Goal: Task Accomplishment & Management: Manage account settings

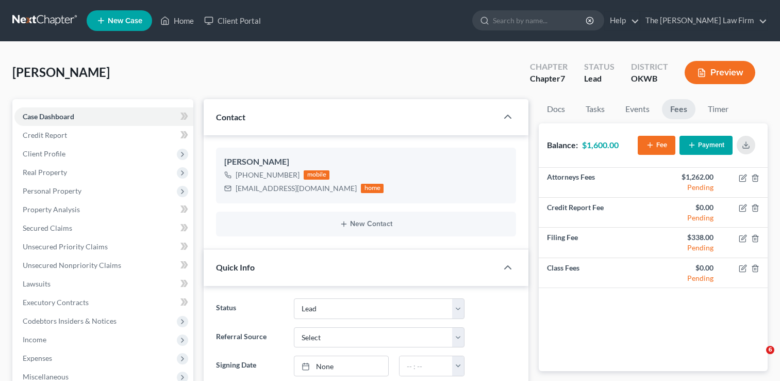
select select "5"
click at [489, 194] on icon "button" at bounding box center [491, 195] width 8 height 8
select select "0"
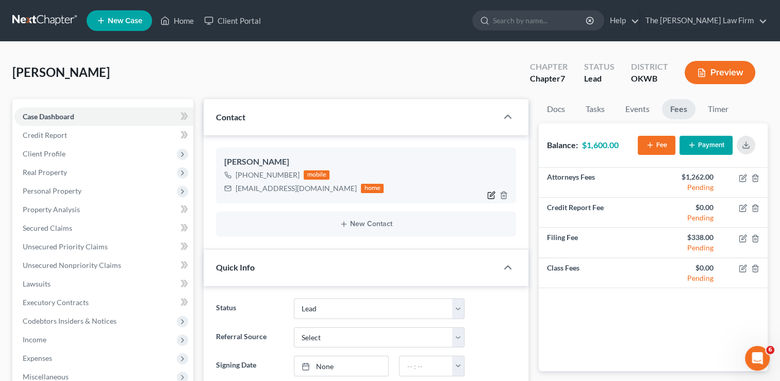
select select "0"
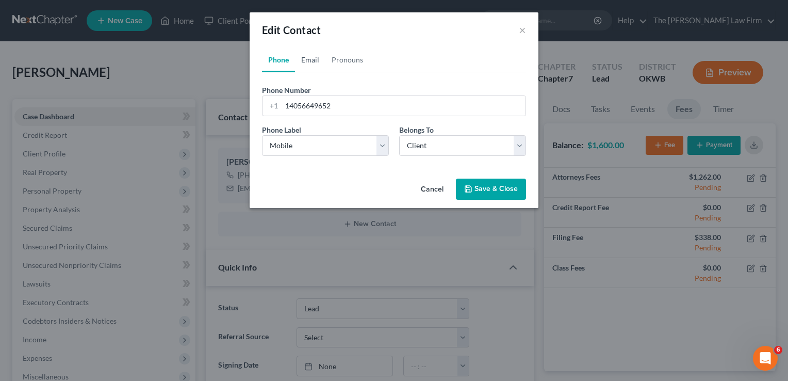
click at [316, 68] on link "Email" at bounding box center [310, 59] width 30 height 25
click at [394, 104] on input "[EMAIL_ADDRESS][DOMAIN_NAME]" at bounding box center [404, 106] width 244 height 20
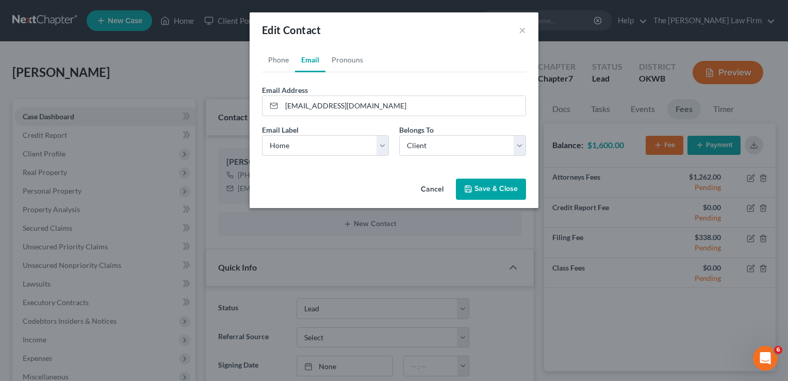
click at [489, 192] on button "Save & Close" at bounding box center [491, 189] width 70 height 22
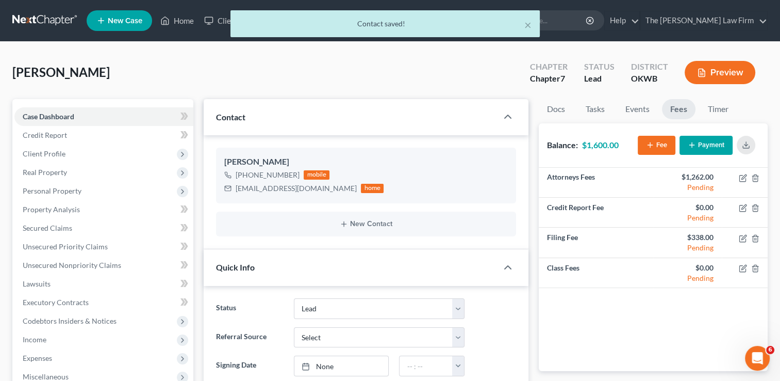
click at [706, 145] on button "Payment" at bounding box center [706, 145] width 53 height 19
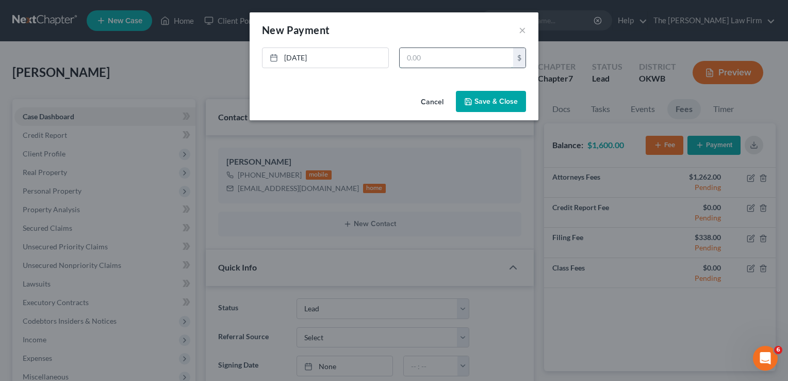
click at [489, 65] on input "text" at bounding box center [456, 58] width 113 height 20
type input "250.00"
click at [496, 100] on button "Save & Close" at bounding box center [491, 102] width 70 height 22
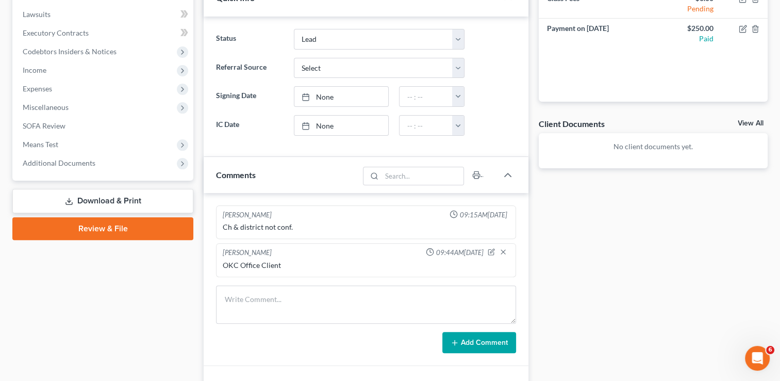
scroll to position [353, 0]
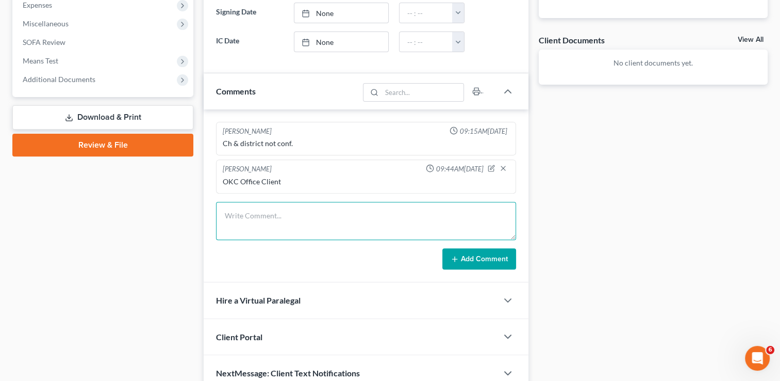
click at [393, 208] on textarea at bounding box center [366, 221] width 300 height 38
type textarea "Made 1st payment via LawPay & I told him I will send the notice ltr to give to …"
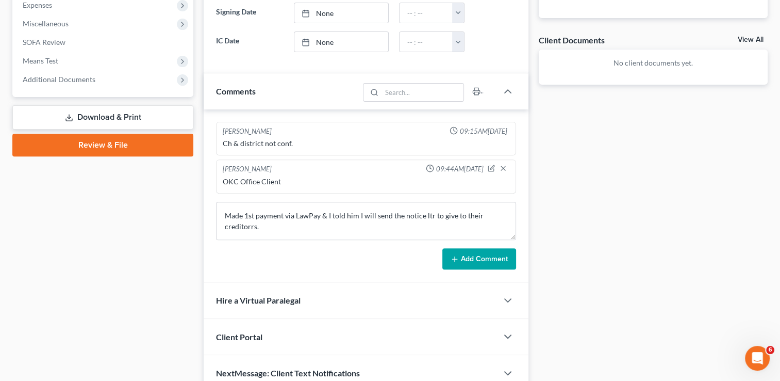
click at [495, 251] on button "Add Comment" at bounding box center [480, 259] width 74 height 22
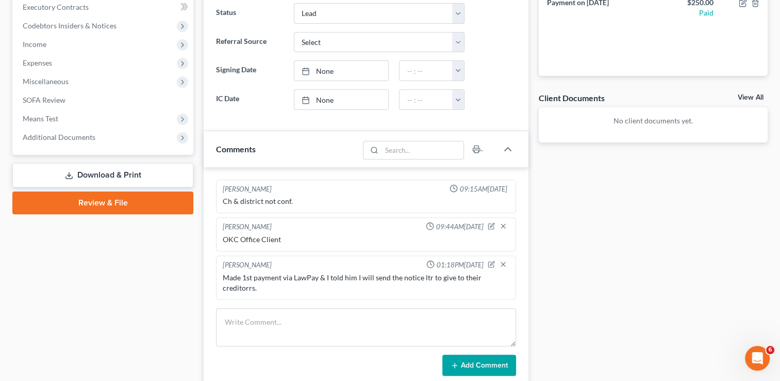
scroll to position [296, 0]
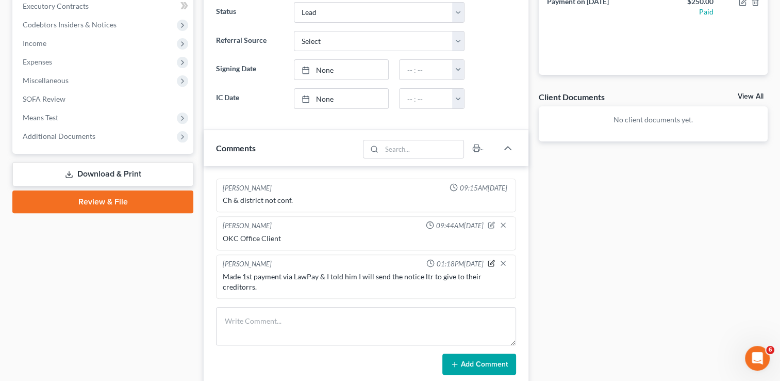
click at [491, 259] on icon "button" at bounding box center [491, 262] width 7 height 7
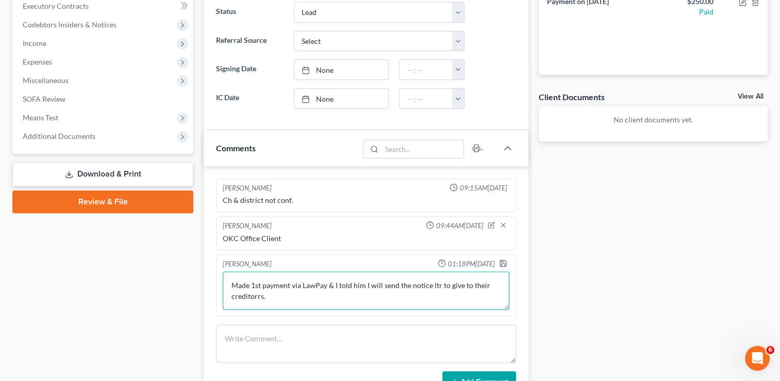
click at [231, 285] on textarea "Made 1st payment via LawPay & I told him I will send the notice ltr to give to …" at bounding box center [366, 290] width 287 height 38
type textarea "Mr. Tucker called & confirmed he got the esig contract & Made 1st payment via L…"
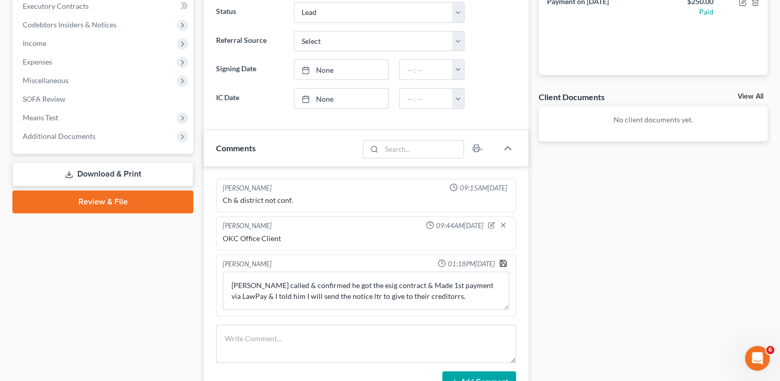
click at [503, 263] on polyline "button" at bounding box center [504, 264] width 4 height 3
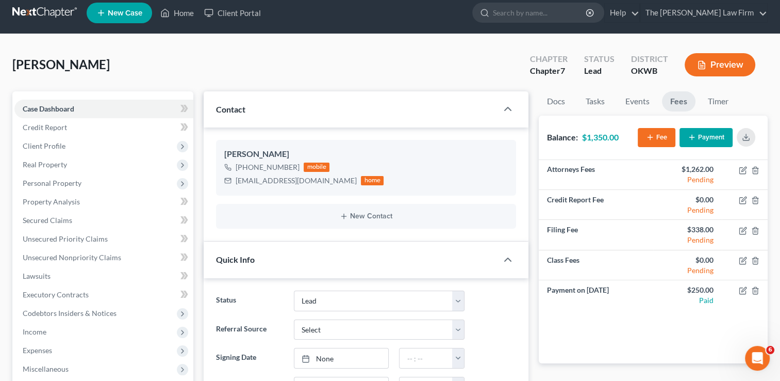
scroll to position [0, 0]
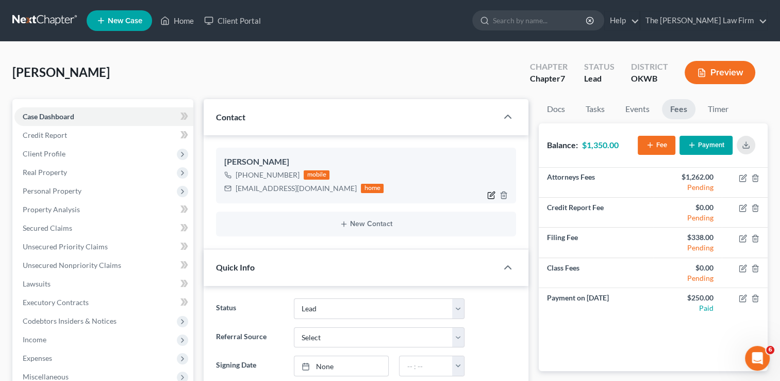
click at [489, 197] on icon "button" at bounding box center [491, 195] width 8 height 8
select select "0"
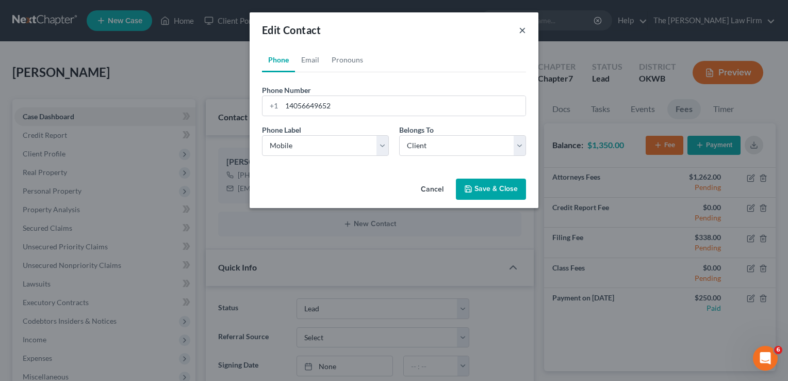
click at [522, 29] on button "×" at bounding box center [522, 30] width 7 height 12
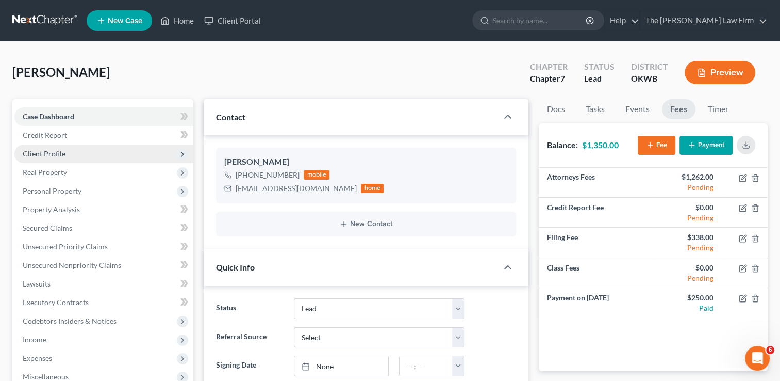
click at [66, 155] on span "Client Profile" at bounding box center [103, 153] width 179 height 19
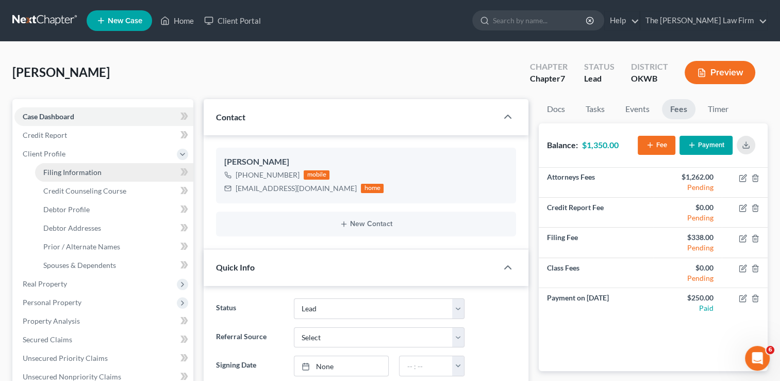
click at [81, 173] on span "Filing Information" at bounding box center [72, 172] width 58 height 9
select select "1"
select select "0"
select select "65"
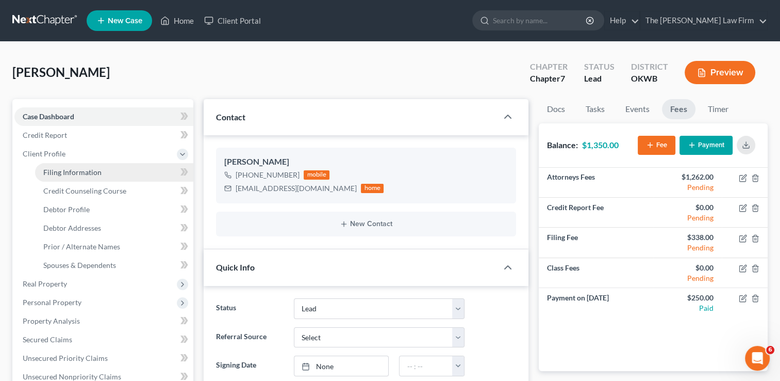
select select "0"
select select "37"
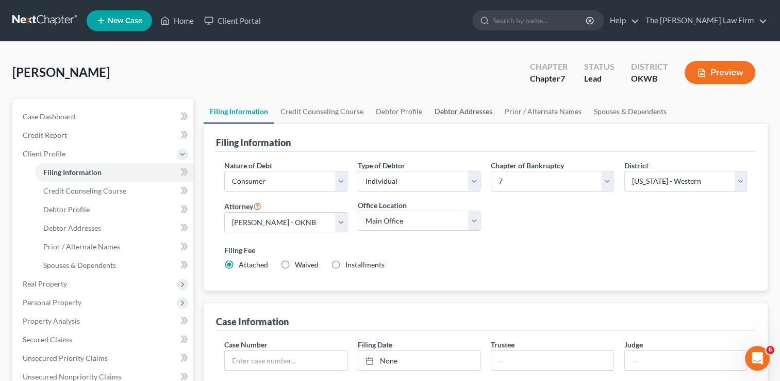
click at [471, 111] on link "Debtor Addresses" at bounding box center [464, 111] width 70 height 25
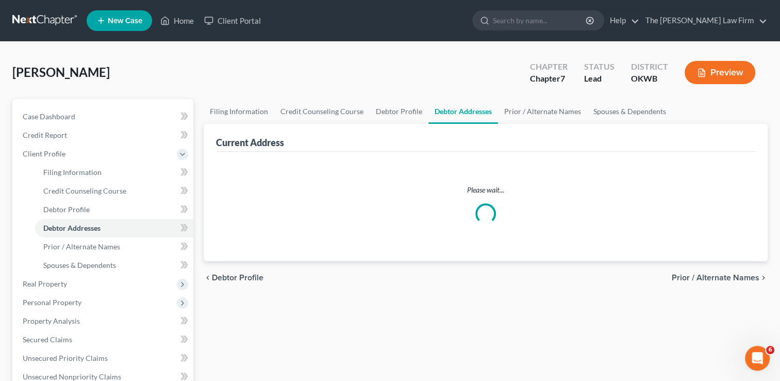
select select "0"
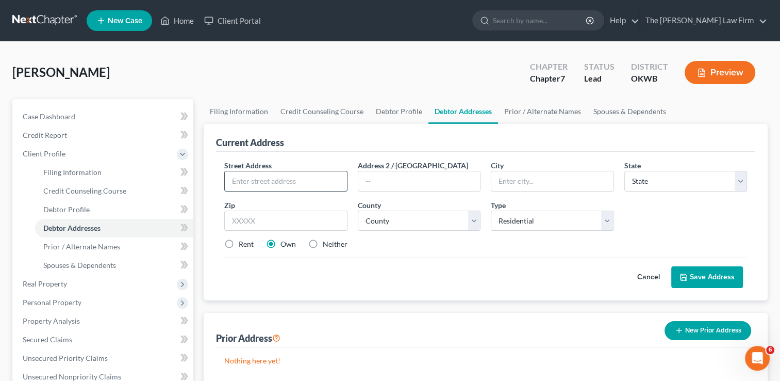
click at [268, 176] on input "text" at bounding box center [286, 181] width 122 height 20
paste input "712 SW 133rd St. OKC, Oklahoma 73170"
click at [390, 181] on input "text" at bounding box center [419, 181] width 122 height 20
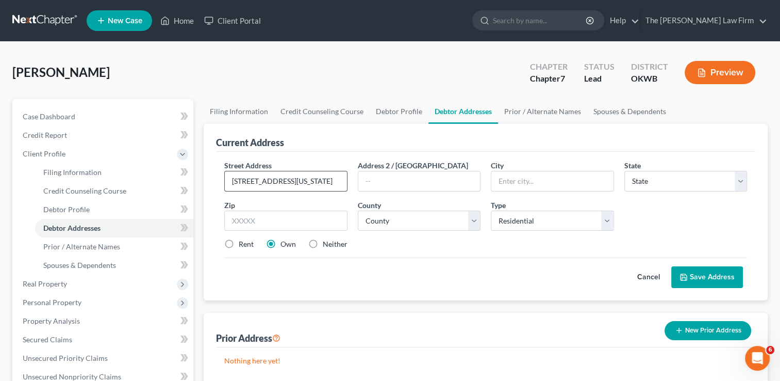
click at [307, 181] on input "712 SW 133rd St. OKC, Oklahoma 73170" at bounding box center [286, 181] width 122 height 20
click at [290, 178] on input "712 SW 133rd St. OKC, Oklahoma 73170" at bounding box center [286, 181] width 122 height 20
click at [339, 182] on input "712 SW 133rd St. OKC, Oklahoma 73170" at bounding box center [286, 181] width 122 height 20
drag, startPoint x: 320, startPoint y: 179, endPoint x: 291, endPoint y: 179, distance: 29.4
click at [291, 179] on input "712 SW 133rd St. 73170" at bounding box center [286, 181] width 122 height 20
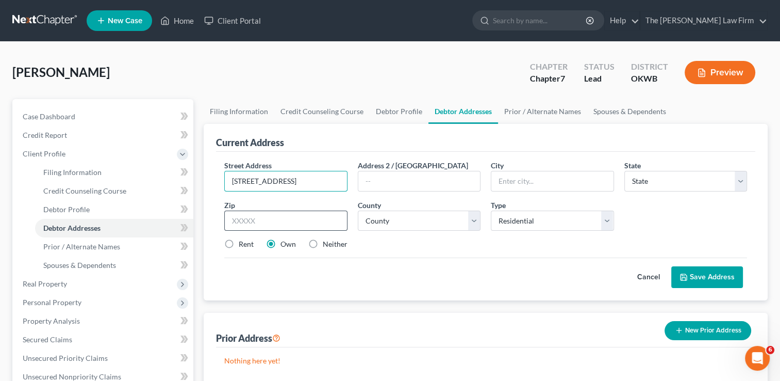
type input "712 SW 133rd St."
click at [264, 218] on input "text" at bounding box center [285, 220] width 123 height 21
paste input "73170"
type input "73170"
type input "[US_STATE][GEOGRAPHIC_DATA]"
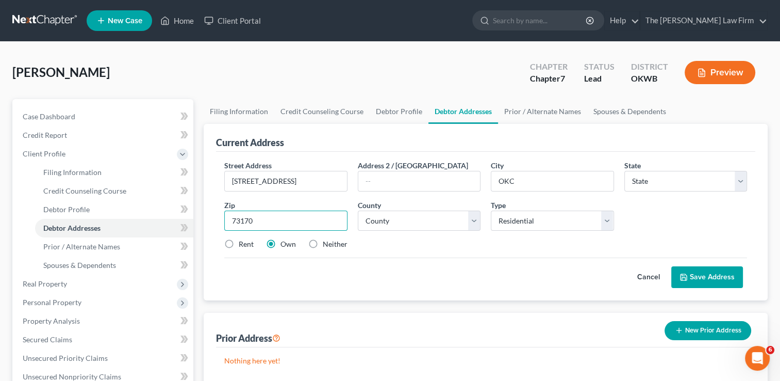
select select "37"
type input "73170"
click at [699, 273] on button "Save Address" at bounding box center [708, 277] width 72 height 22
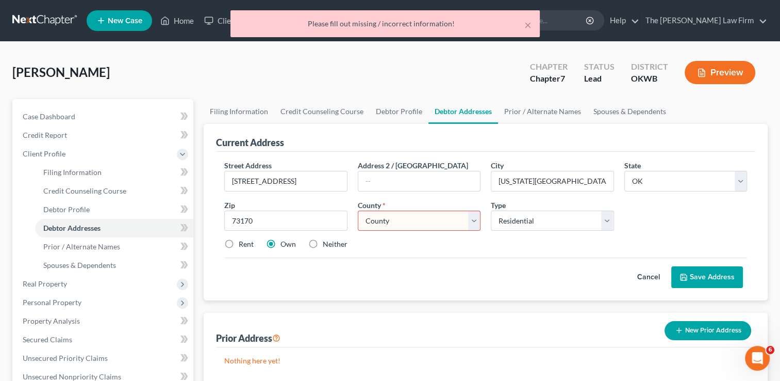
click at [477, 222] on select "County Adair County Alfalfa County Atoka County Beaver County Beckham County Bl…" at bounding box center [419, 220] width 123 height 21
click at [468, 256] on div "Street Address * 712 SW 133rd St. Address 2 / PO Box City * Oklahoma City State…" at bounding box center [485, 209] width 533 height 98
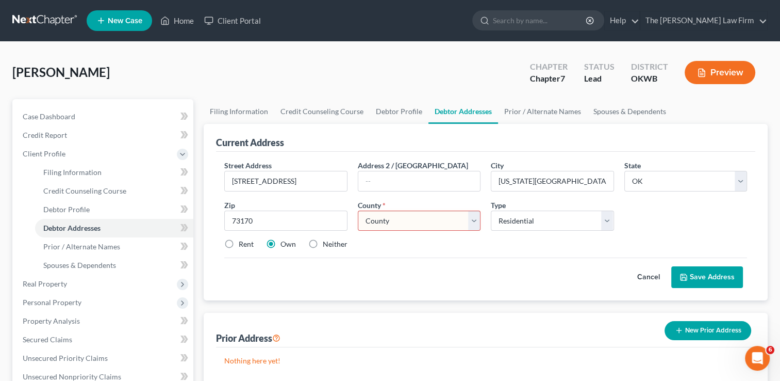
click at [479, 220] on select "County Adair County Alfalfa County Atoka County Beaver County Beckham County Bl…" at bounding box center [419, 220] width 123 height 21
click at [358, 210] on select "County Adair County Alfalfa County Atoka County Beaver County Beckham County Bl…" at bounding box center [419, 220] width 123 height 21
click at [477, 218] on select "County Adair County Alfalfa County Atoka County Beaver County Beckham County Bl…" at bounding box center [419, 220] width 123 height 21
select select "13"
click at [358, 210] on select "County Adair County Alfalfa County Atoka County Beaver County Beckham County Bl…" at bounding box center [419, 220] width 123 height 21
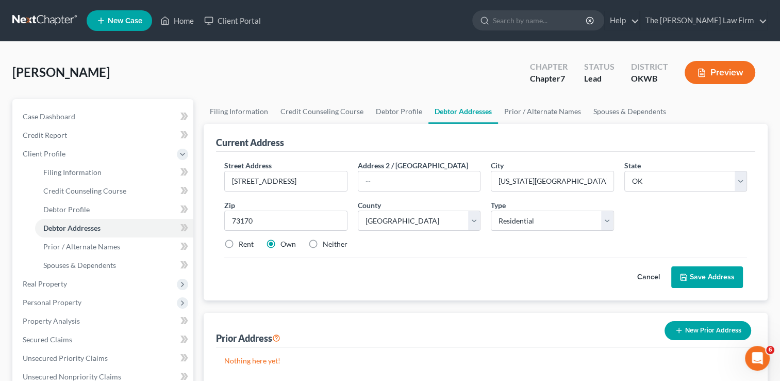
click at [709, 277] on button "Save Address" at bounding box center [708, 277] width 72 height 22
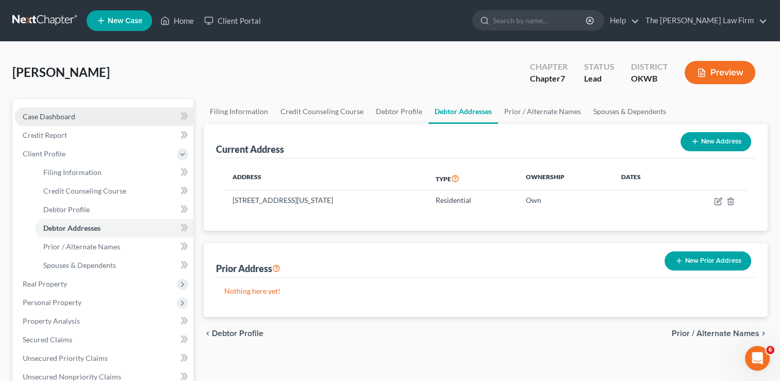
click at [50, 116] on span "Case Dashboard" at bounding box center [49, 116] width 53 height 9
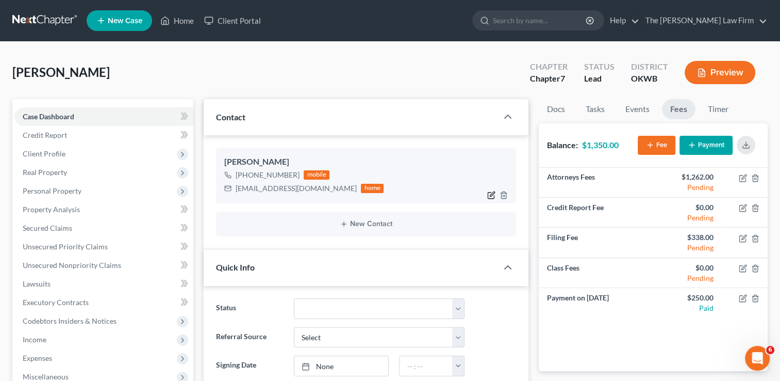
click at [495, 195] on icon "button" at bounding box center [491, 195] width 8 height 8
select select "0"
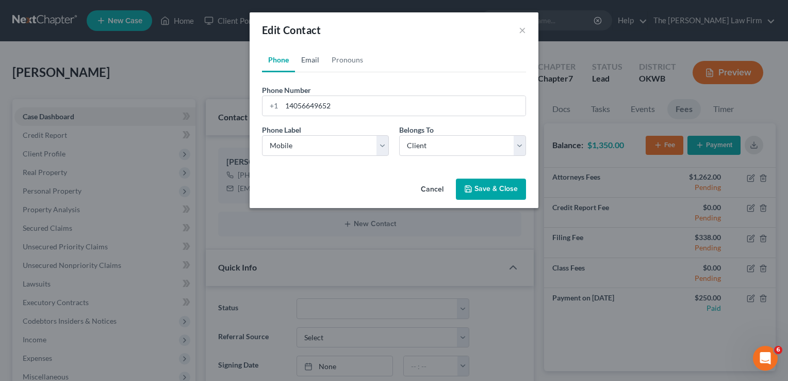
click at [301, 54] on link "Email" at bounding box center [310, 59] width 30 height 25
drag, startPoint x: 399, startPoint y: 110, endPoint x: 284, endPoint y: 106, distance: 115.6
click at [284, 106] on input "[EMAIL_ADDRESS][DOMAIN_NAME]" at bounding box center [404, 106] width 244 height 20
click at [489, 189] on button "Save & Close" at bounding box center [491, 189] width 70 height 22
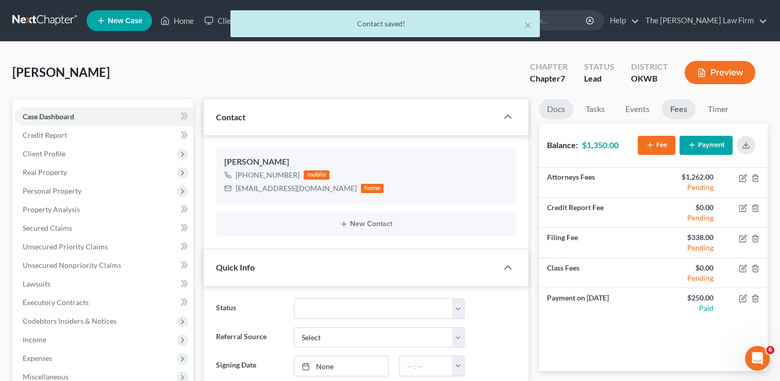
click at [555, 112] on link "Docs" at bounding box center [556, 109] width 35 height 20
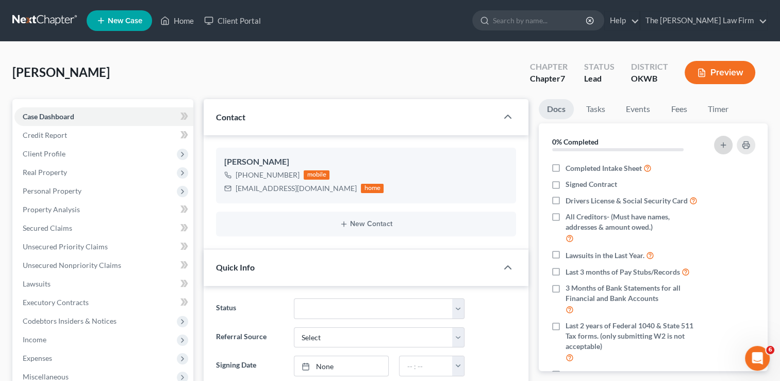
click at [724, 143] on line "button" at bounding box center [724, 144] width 0 height 5
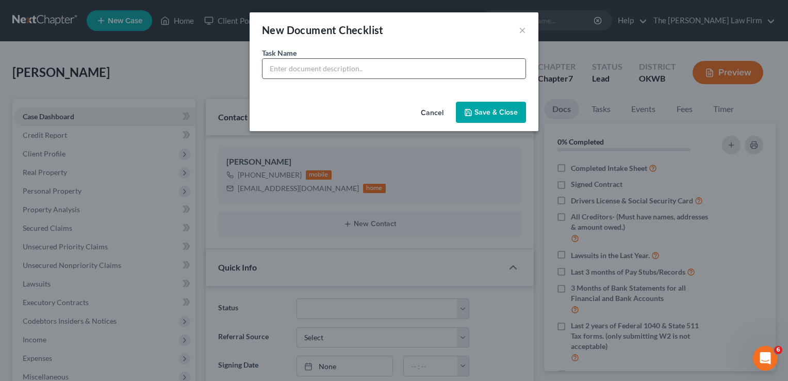
click at [450, 62] on input "text" at bounding box center [394, 69] width 263 height 20
type input "E-Sig Contract Sent"
click at [479, 108] on button "Save & Close" at bounding box center [491, 113] width 70 height 22
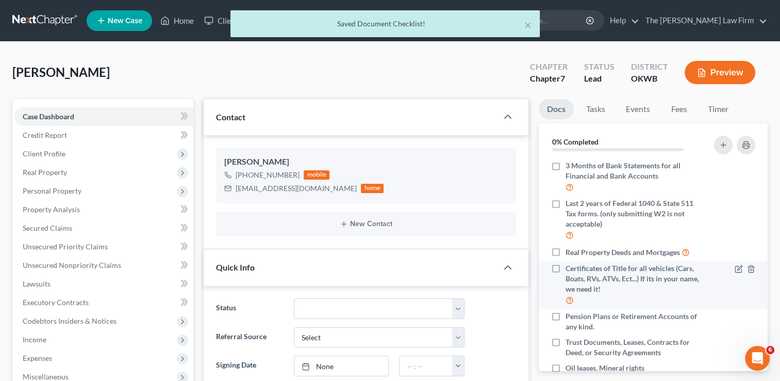
scroll to position [185, 0]
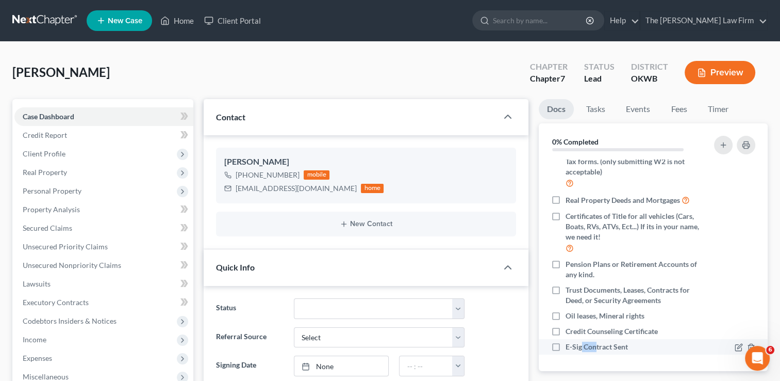
click at [595, 343] on span "E-Sig Contract Sent" at bounding box center [597, 346] width 62 height 10
drag, startPoint x: 580, startPoint y: 341, endPoint x: 640, endPoint y: 348, distance: 60.2
click at [640, 345] on div "E-Sig Contract Sent" at bounding box center [626, 346] width 151 height 10
click at [603, 348] on span "E-Sig Contract Sent" at bounding box center [597, 346] width 62 height 10
click at [577, 348] on input "E-Sig Contract Sent" at bounding box center [573, 344] width 7 height 7
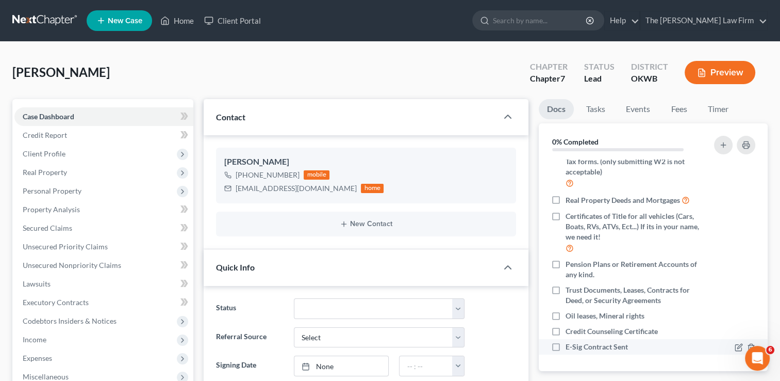
checkbox input "true"
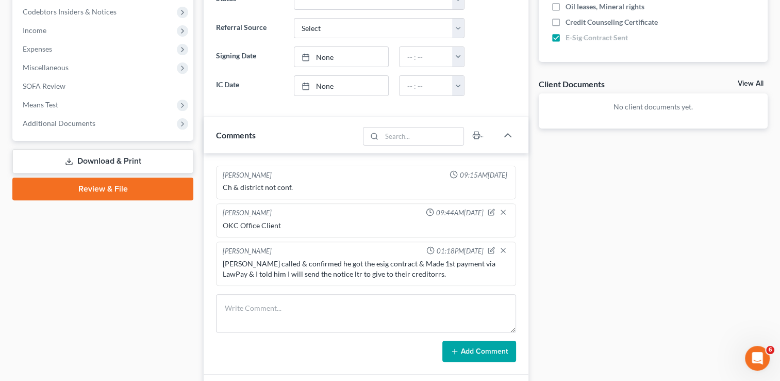
scroll to position [309, 0]
click at [333, 182] on div "Ch & district not conf." at bounding box center [366, 187] width 287 height 10
click at [366, 175] on div "Lou Phillips 09:15AM, 09/03/2025" at bounding box center [366, 175] width 291 height 10
click at [368, 176] on div "Lou Phillips 09:15AM, 09/03/2025" at bounding box center [366, 175] width 291 height 10
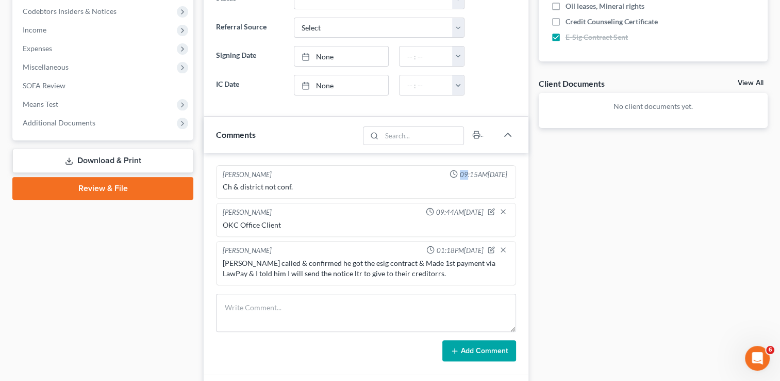
click at [366, 176] on div "Lou Phillips 09:15AM, 09/03/2025" at bounding box center [366, 175] width 291 height 10
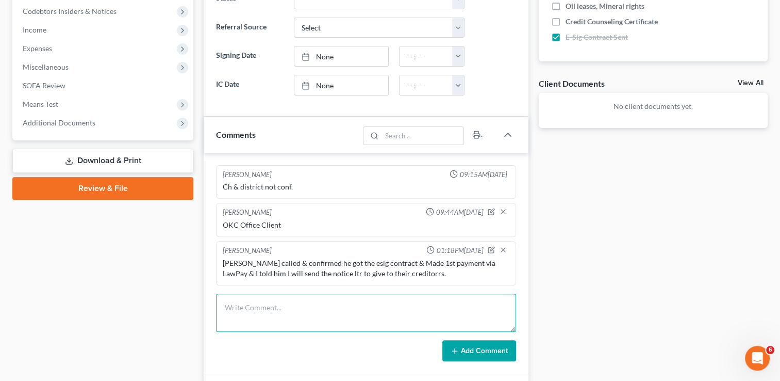
click at [326, 304] on textarea at bounding box center [366, 312] width 300 height 38
type textarea "Ch7 - SSI contract - West Dist."
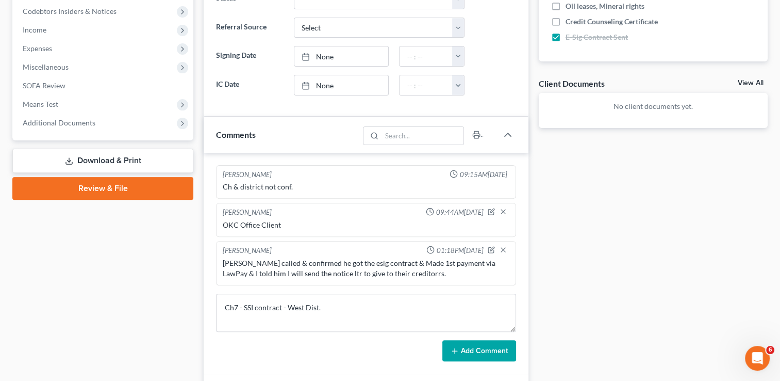
click at [465, 347] on button "Add Comment" at bounding box center [480, 351] width 74 height 22
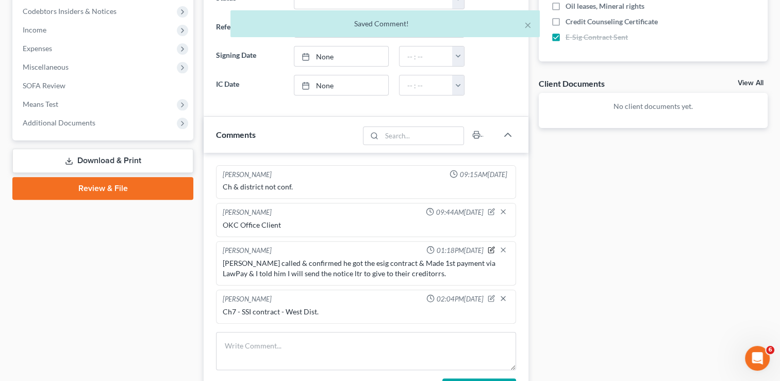
click at [493, 246] on icon "button" at bounding box center [491, 249] width 7 height 7
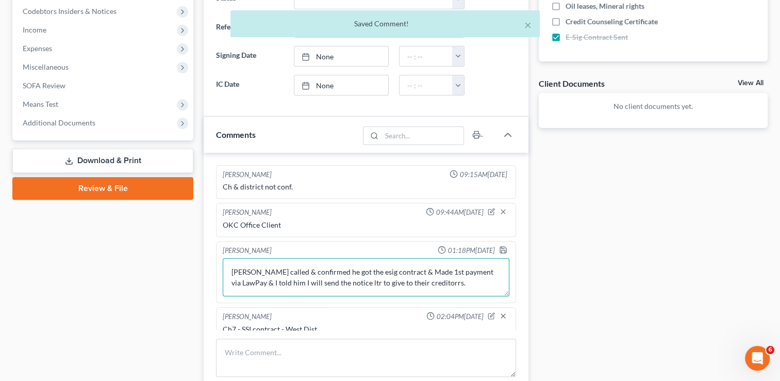
click at [461, 282] on textarea "Mr. Tucker called & confirmed he got the esig contract & Made 1st payment via L…" at bounding box center [366, 277] width 287 height 38
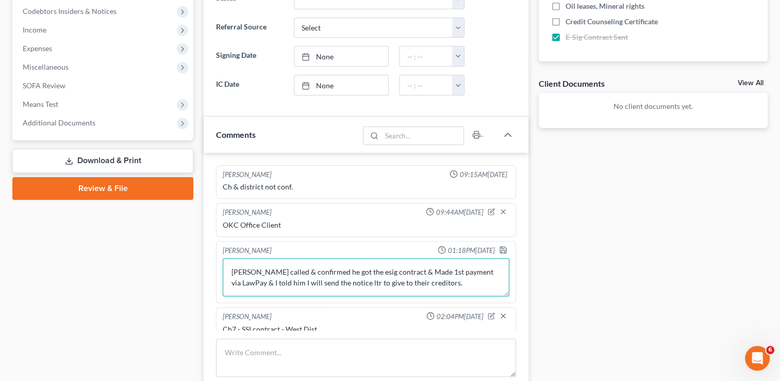
click at [465, 279] on textarea "Mr. Tucker called & confirmed he got the esig contract & Made 1st payment via L…" at bounding box center [366, 277] width 287 height 38
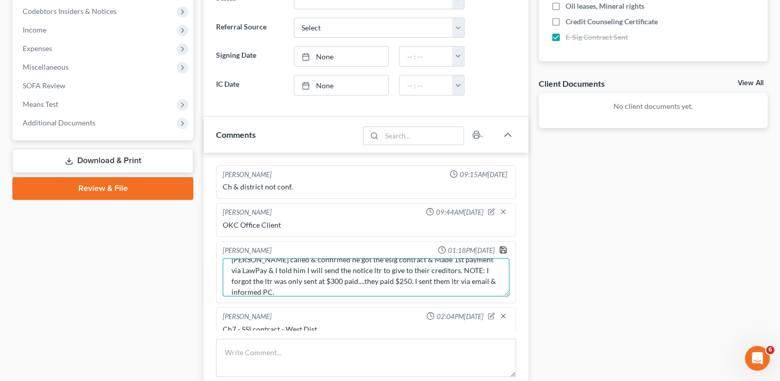
type textarea "[PERSON_NAME] called & confirmed he got the esig contract & Made 1st payment vi…"
click at [500, 248] on icon "button" at bounding box center [503, 250] width 6 height 6
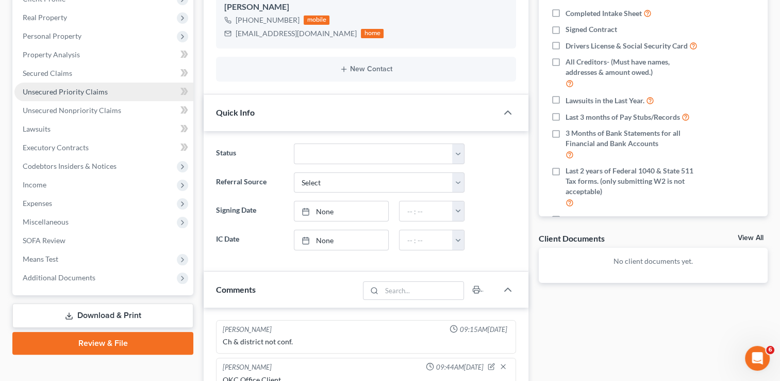
scroll to position [0, 0]
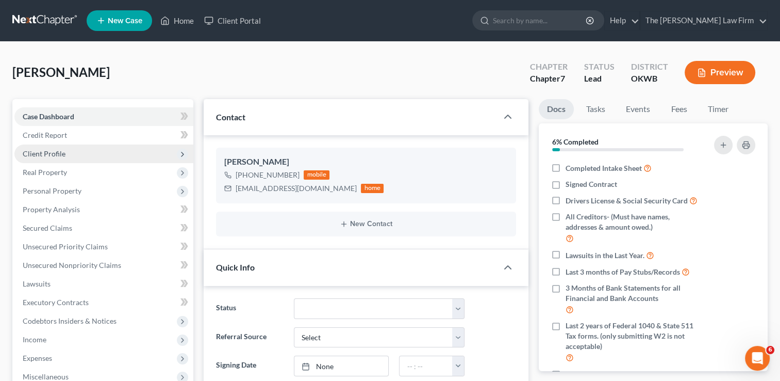
click at [78, 156] on span "Client Profile" at bounding box center [103, 153] width 179 height 19
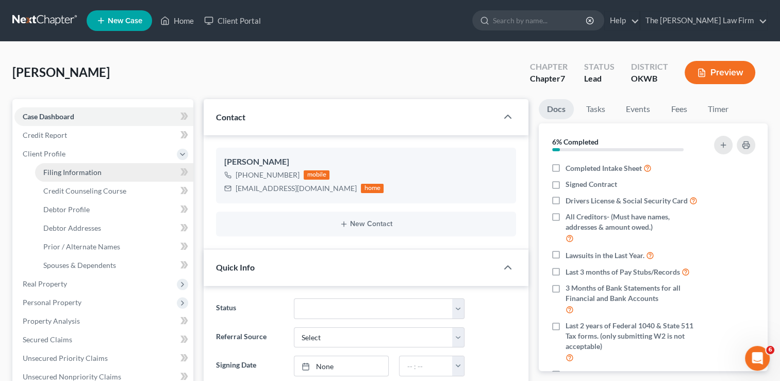
click at [85, 173] on span "Filing Information" at bounding box center [72, 172] width 58 height 9
select select "1"
select select "0"
select select "65"
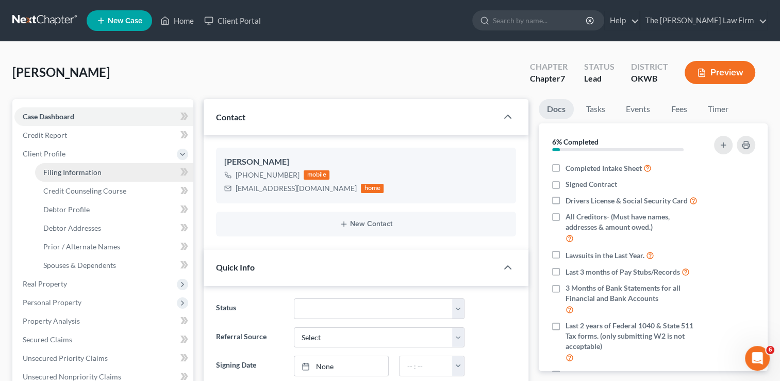
select select "0"
select select "37"
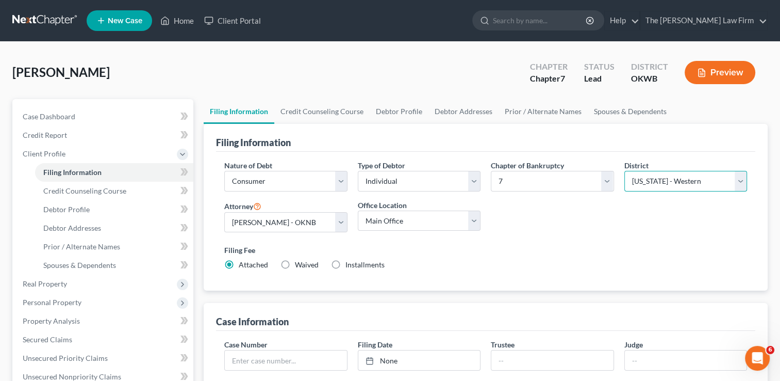
click at [743, 181] on select "Select Alabama - Middle Alabama - Northern Alabama - Southern Alaska Arizona Ar…" at bounding box center [686, 181] width 123 height 21
click at [625, 171] on select "Select Alabama - Middle Alabama - Northern Alabama - Southern Alaska Arizona Ar…" at bounding box center [686, 181] width 123 height 21
click at [629, 109] on link "Spouses & Dependents" at bounding box center [630, 111] width 85 height 25
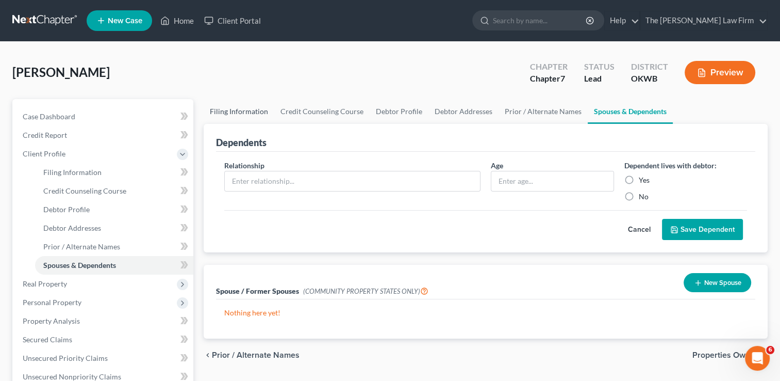
click at [242, 108] on link "Filing Information" at bounding box center [239, 111] width 71 height 25
select select "1"
select select "0"
select select "65"
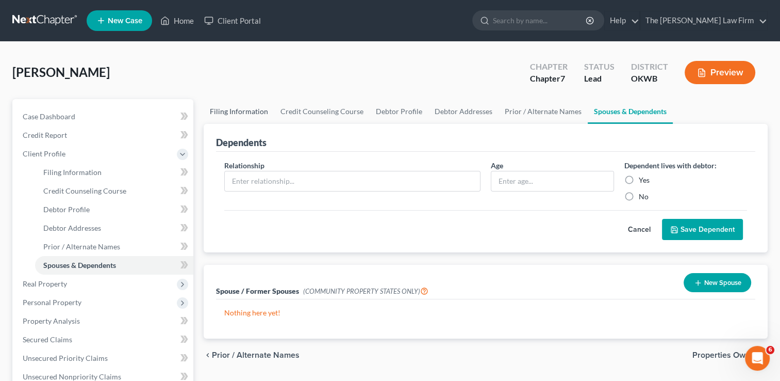
select select "0"
select select "37"
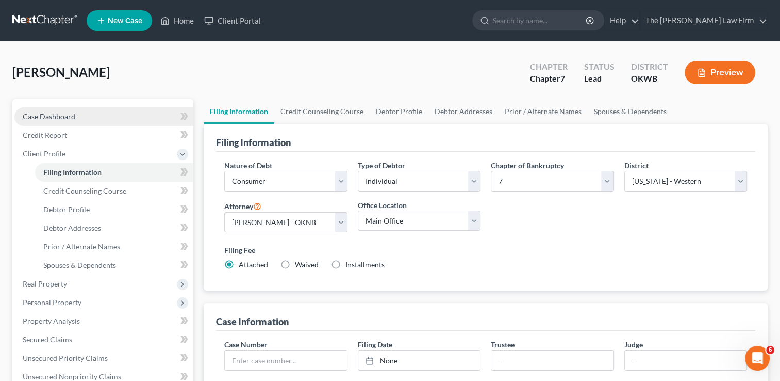
click at [71, 112] on span "Case Dashboard" at bounding box center [49, 116] width 53 height 9
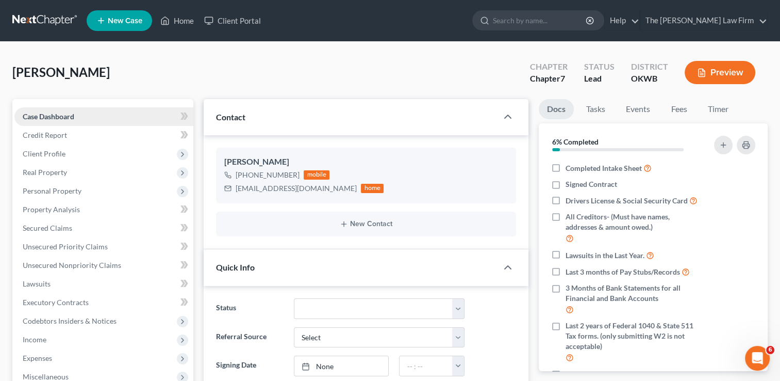
scroll to position [2, 0]
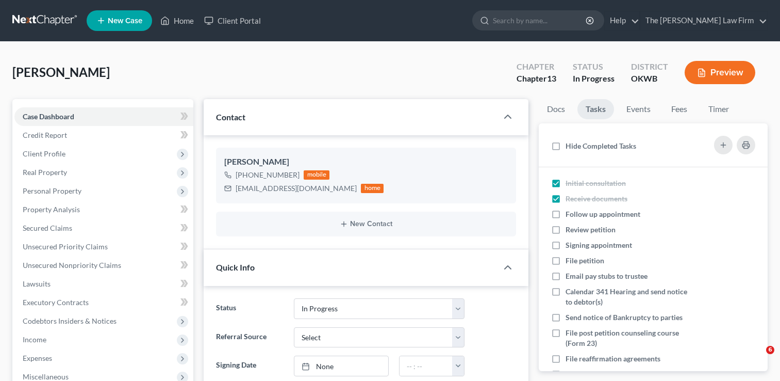
select select "4"
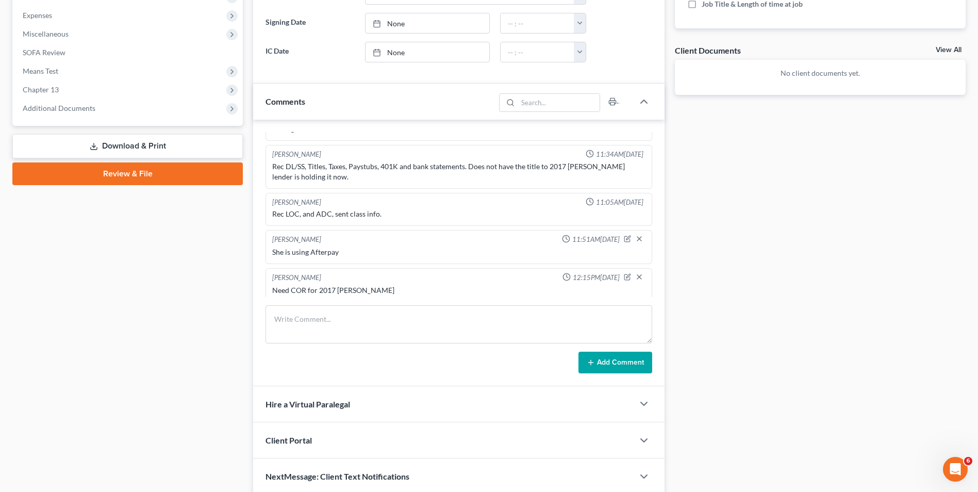
scroll to position [361, 0]
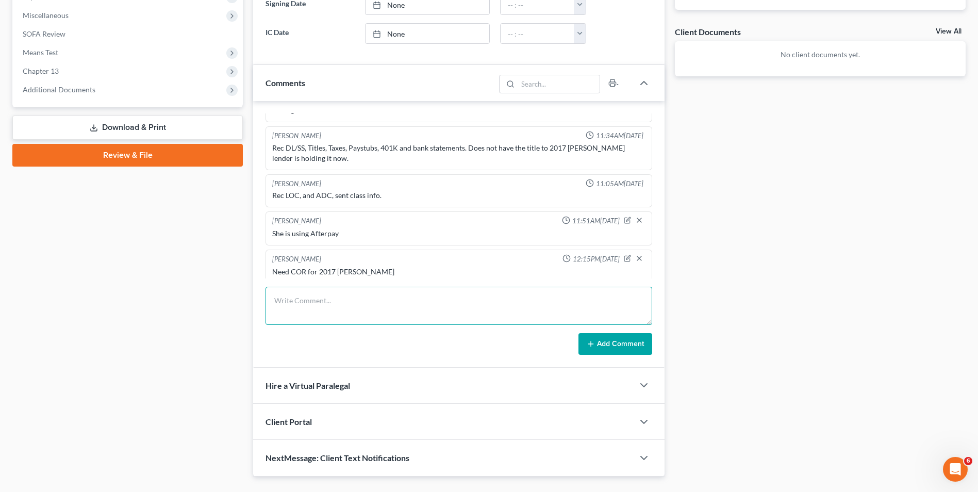
click at [436, 302] on textarea at bounding box center [459, 306] width 387 height 38
type textarea "Sent [PERSON_NAME] an email with follow up questions this morning."
click at [596, 341] on button "Add Comment" at bounding box center [616, 344] width 74 height 22
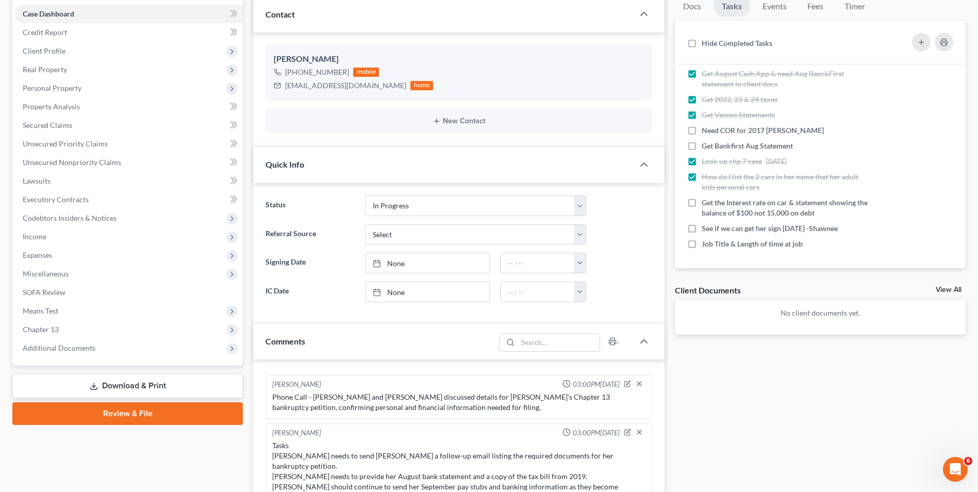
scroll to position [103, 0]
click at [702, 129] on label "Need COR for 2017 [PERSON_NAME]" at bounding box center [767, 130] width 130 height 10
click at [706, 129] on input "Need COR for 2017 [PERSON_NAME]" at bounding box center [709, 128] width 7 height 7
checkbox input "true"
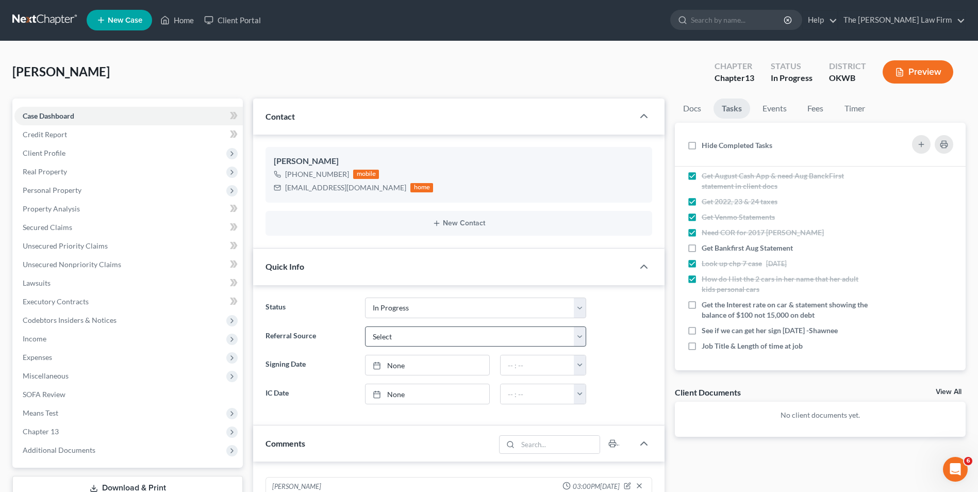
scroll to position [0, 0]
click at [183, 14] on link "Home" at bounding box center [177, 20] width 44 height 19
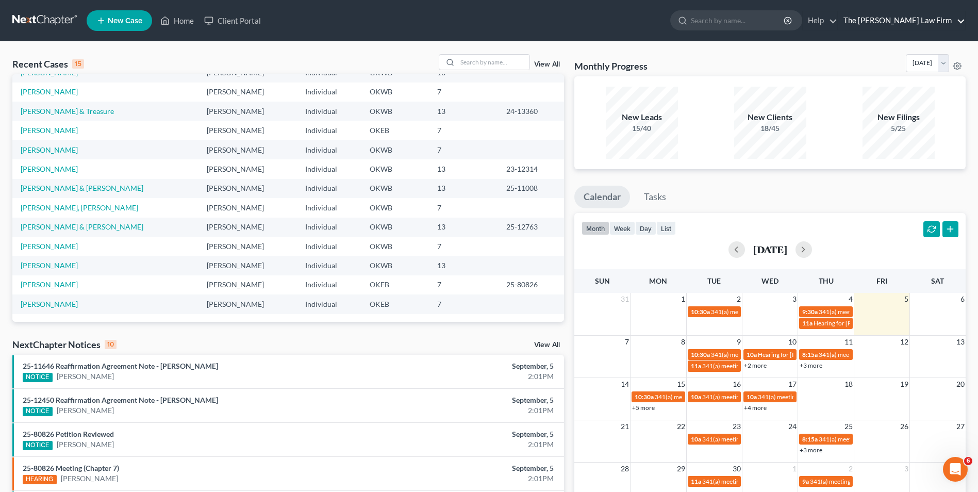
click at [780, 15] on link "The [PERSON_NAME] Law Firm" at bounding box center [902, 20] width 127 height 19
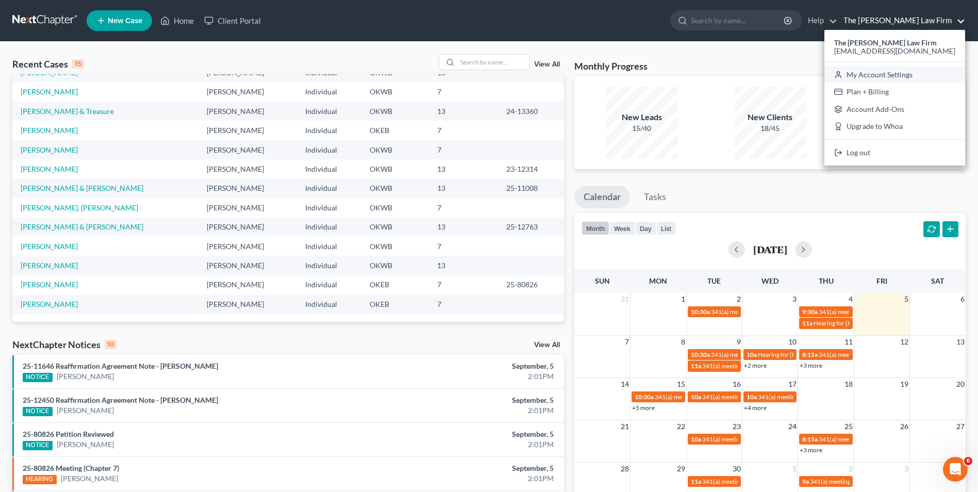
click at [780, 74] on link "My Account Settings" at bounding box center [895, 75] width 141 height 18
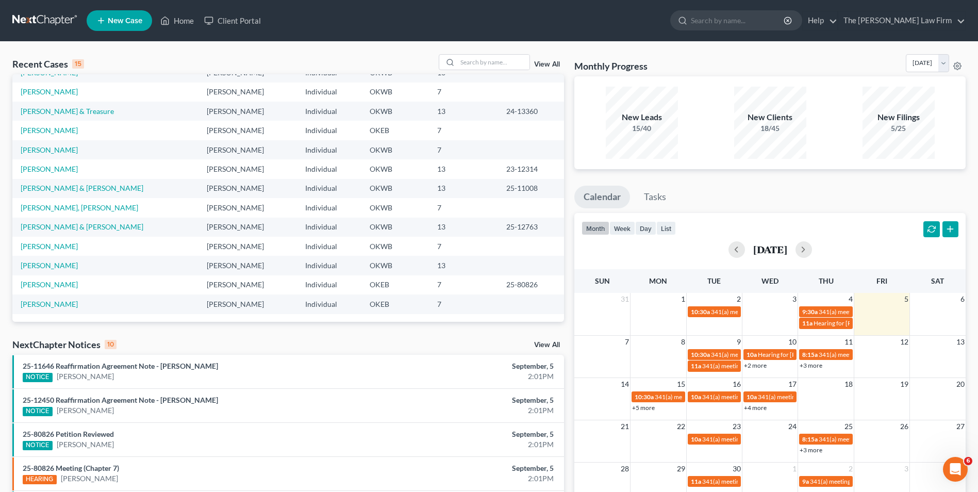
select select "23"
select select "37"
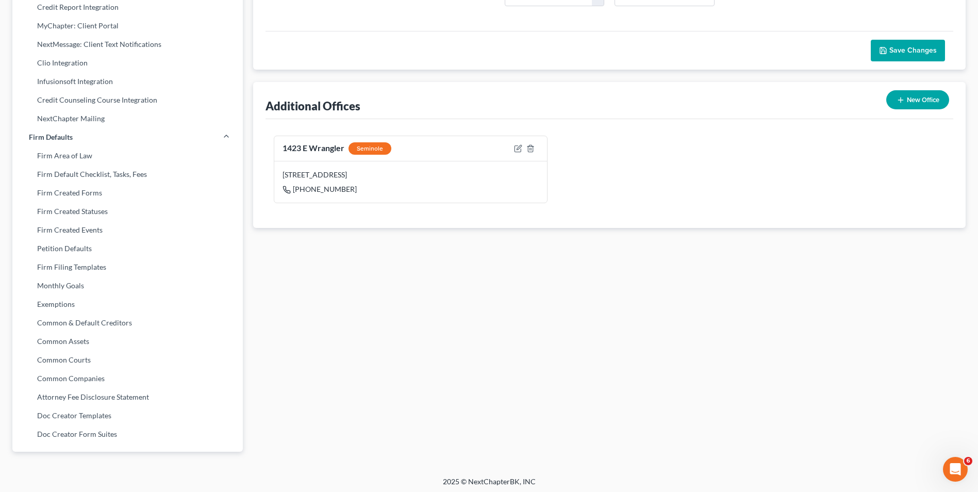
scroll to position [272, 0]
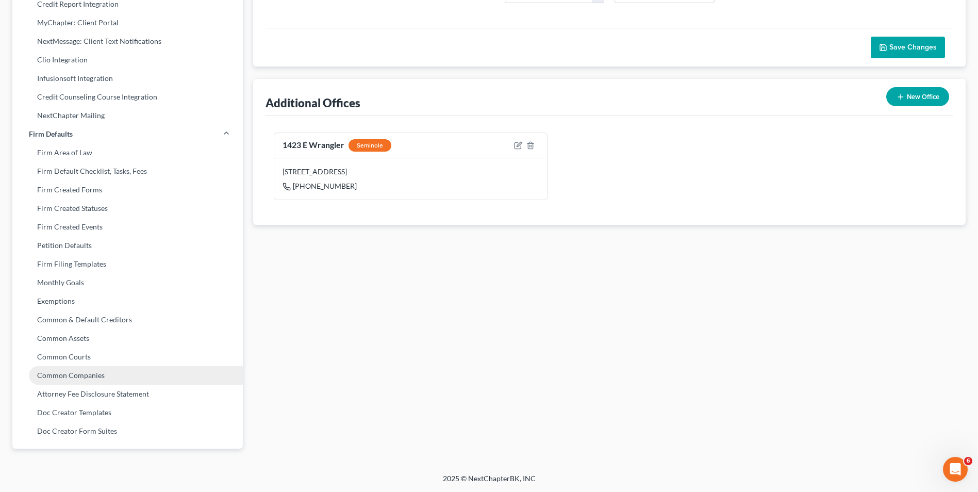
click at [100, 372] on link "Common Companies" at bounding box center [127, 375] width 231 height 19
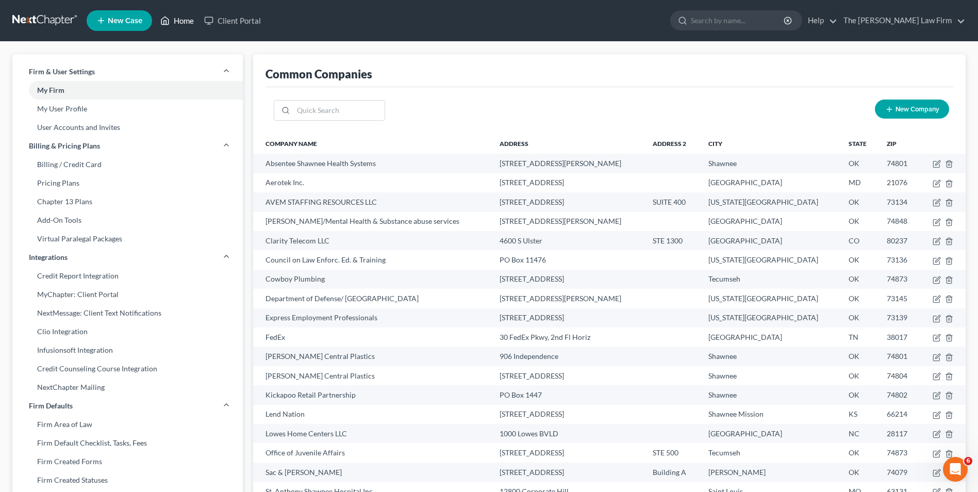
click at [188, 21] on link "Home" at bounding box center [177, 20] width 44 height 19
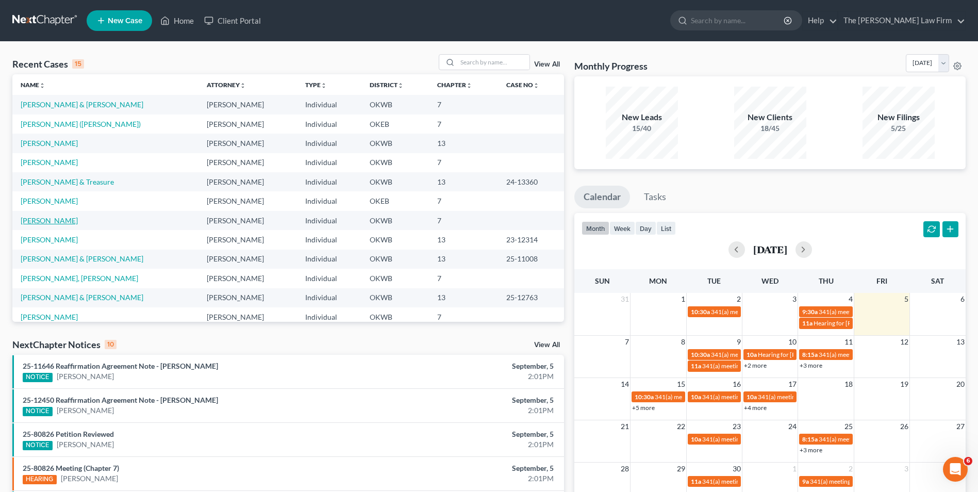
click at [42, 219] on link "[PERSON_NAME]" at bounding box center [49, 220] width 57 height 9
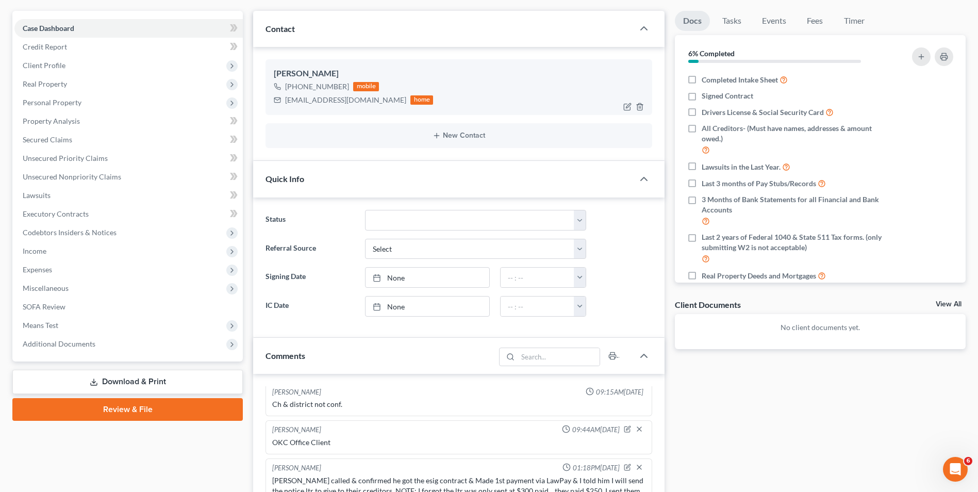
scroll to position [103, 0]
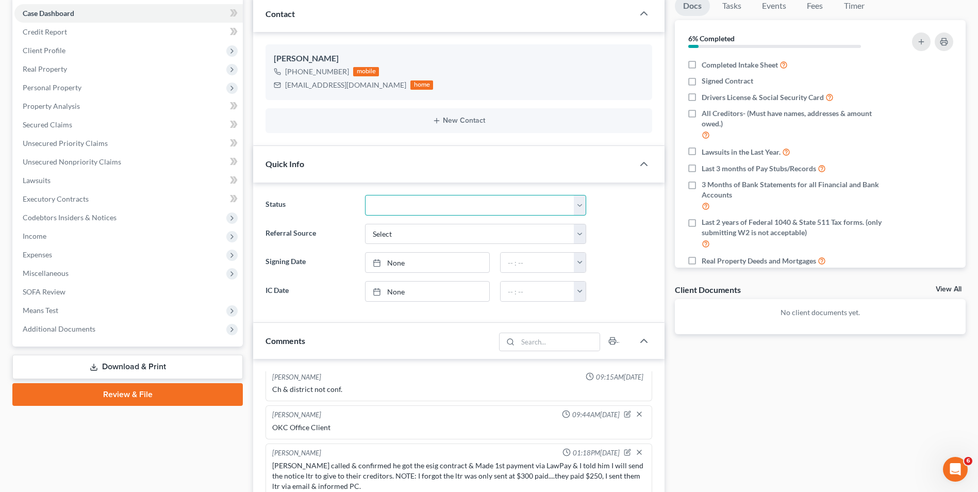
click at [577, 208] on select "Discharged Dismissed Filed Info Sent In Progress Lead Lost Lead Ready to File R…" at bounding box center [475, 205] width 221 height 21
select select "4"
click at [365, 195] on select "Discharged Dismissed Filed Info Sent In Progress Lead Lost Lead Ready to File R…" at bounding box center [475, 205] width 221 height 21
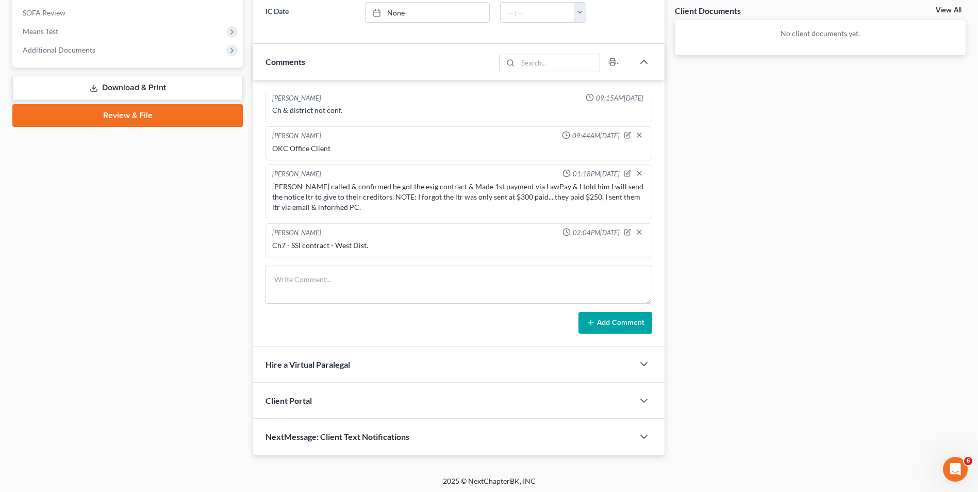
scroll to position [385, 0]
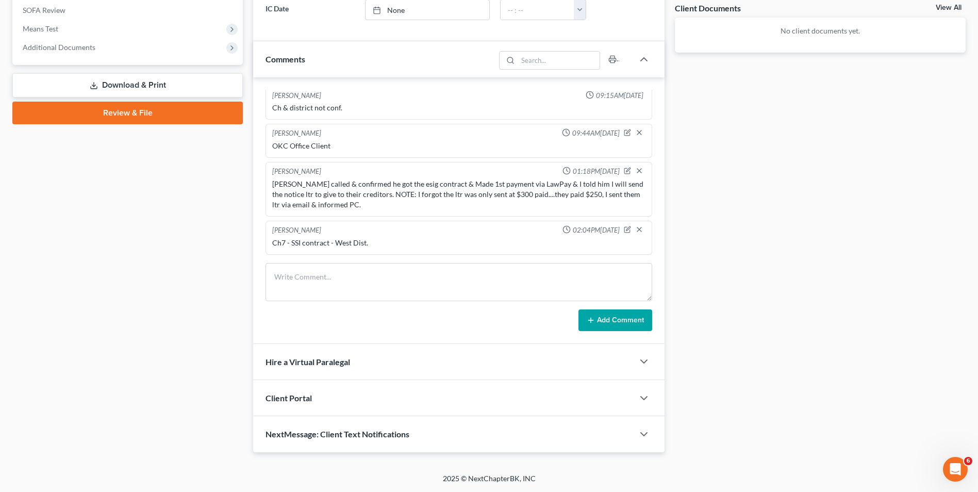
click at [442, 380] on div "NextMessage: Client Text Notifications" at bounding box center [443, 434] width 381 height 36
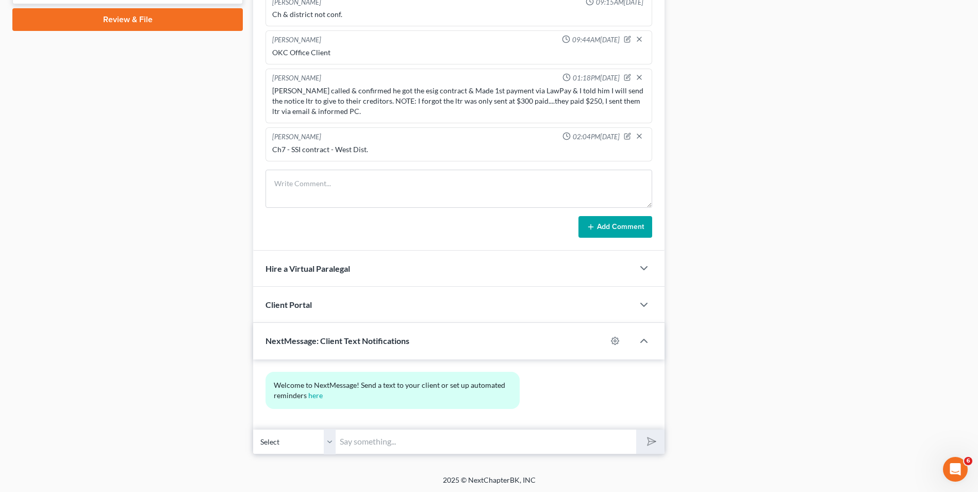
scroll to position [480, 0]
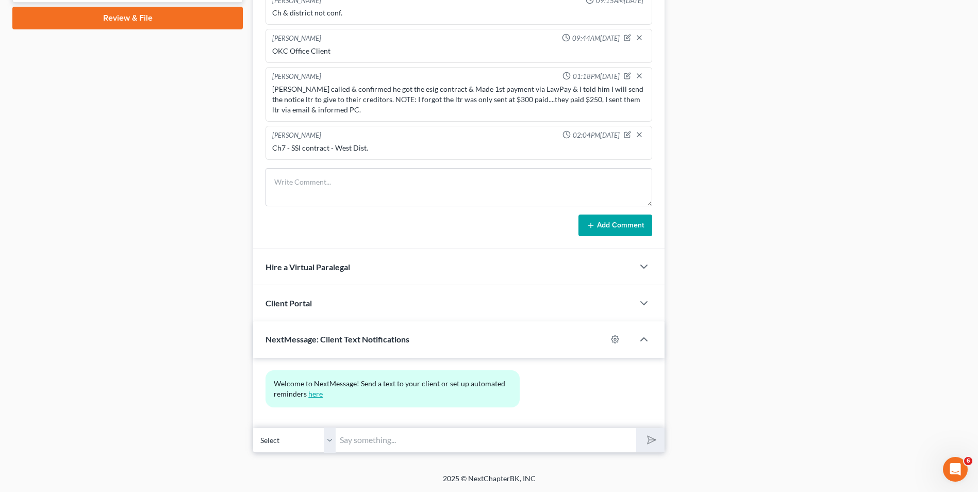
click at [320, 380] on link "here" at bounding box center [315, 393] width 14 height 9
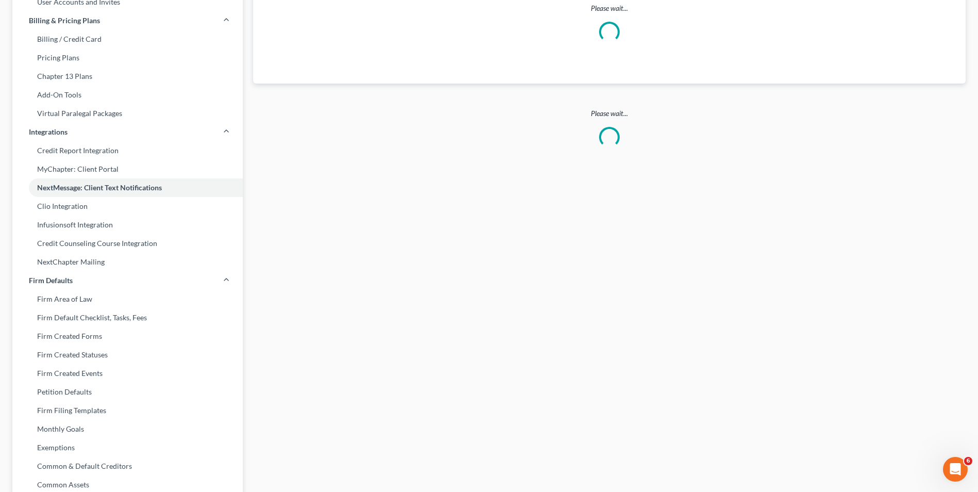
scroll to position [1, 0]
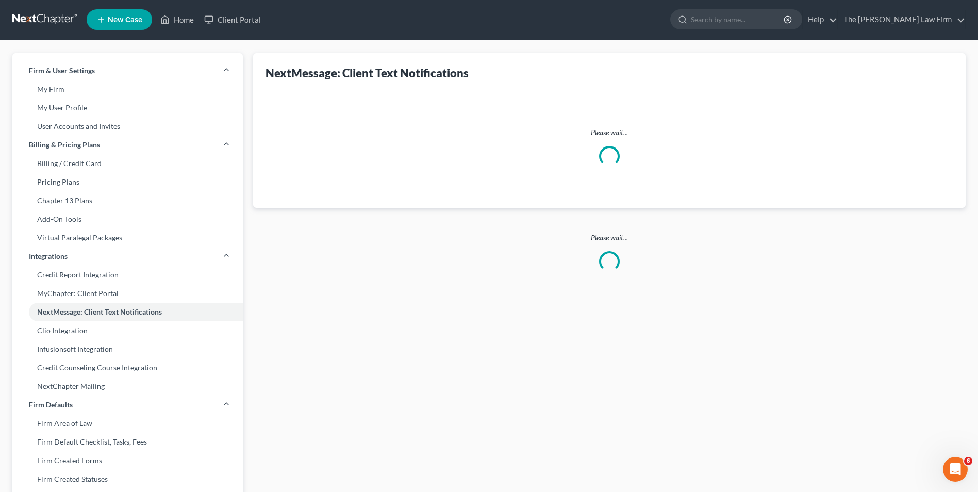
select select "1"
select select "st-1"
select select "2"
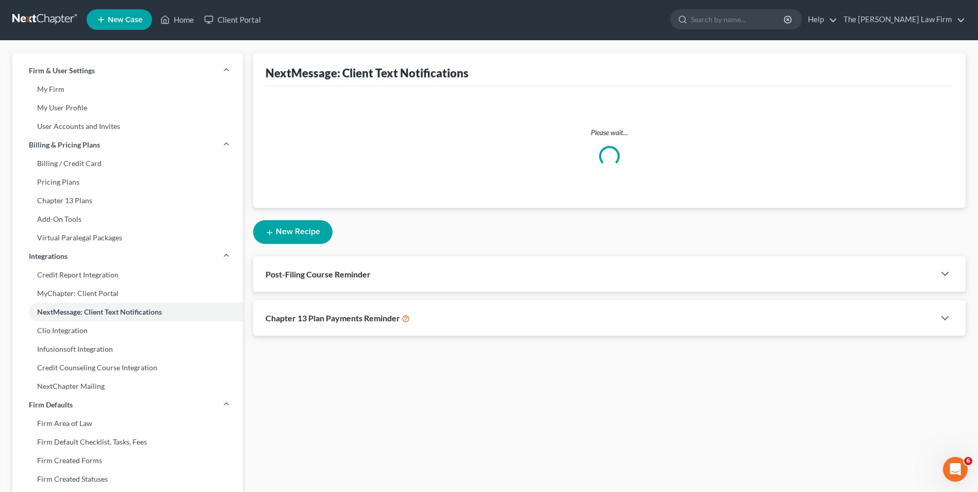
scroll to position [0, 0]
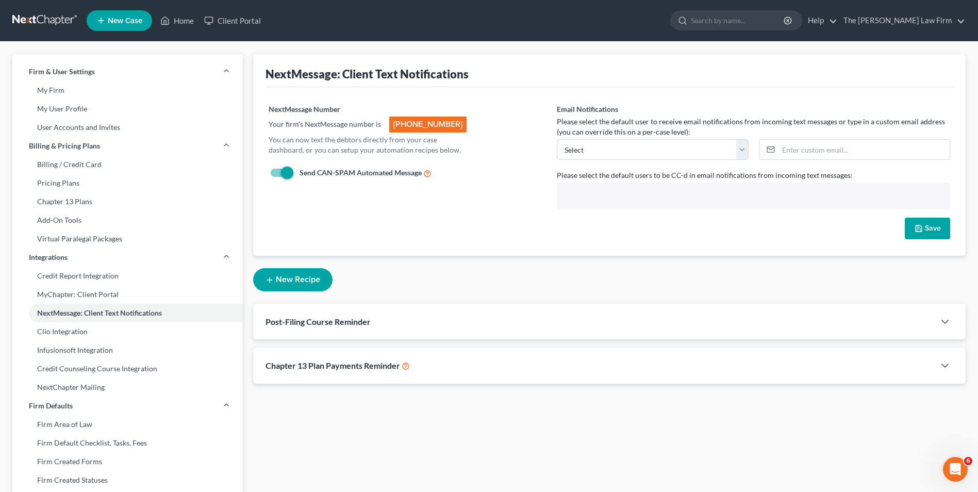
select select "4161"
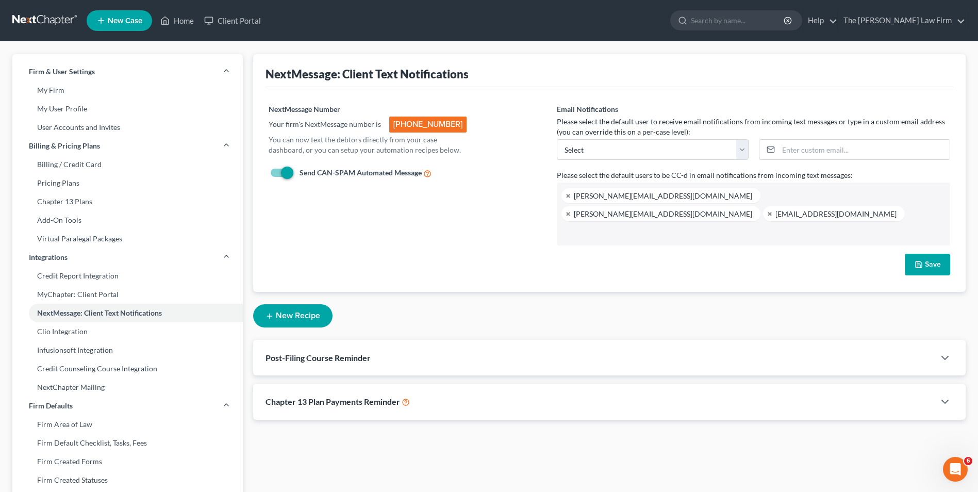
scroll to position [65, 0]
click at [459, 340] on div "Post-Filing Course Reminder" at bounding box center [594, 358] width 682 height 36
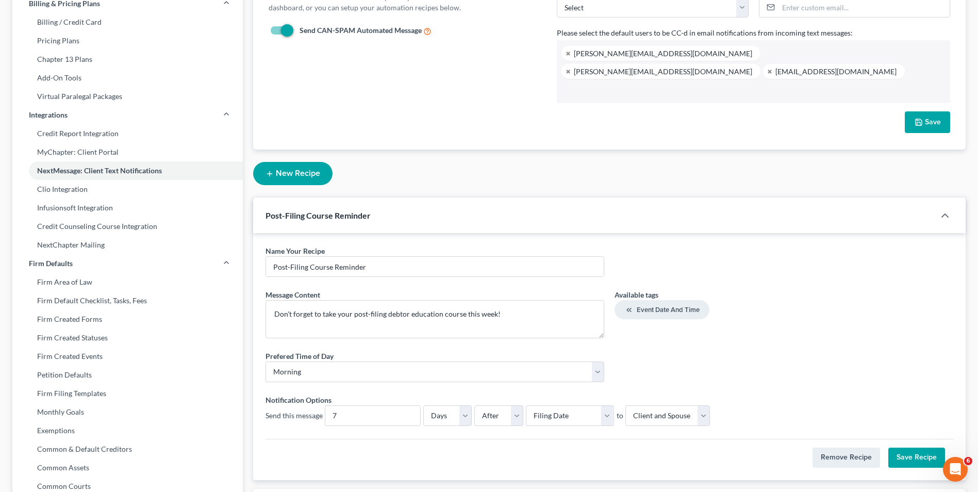
scroll to position [155, 0]
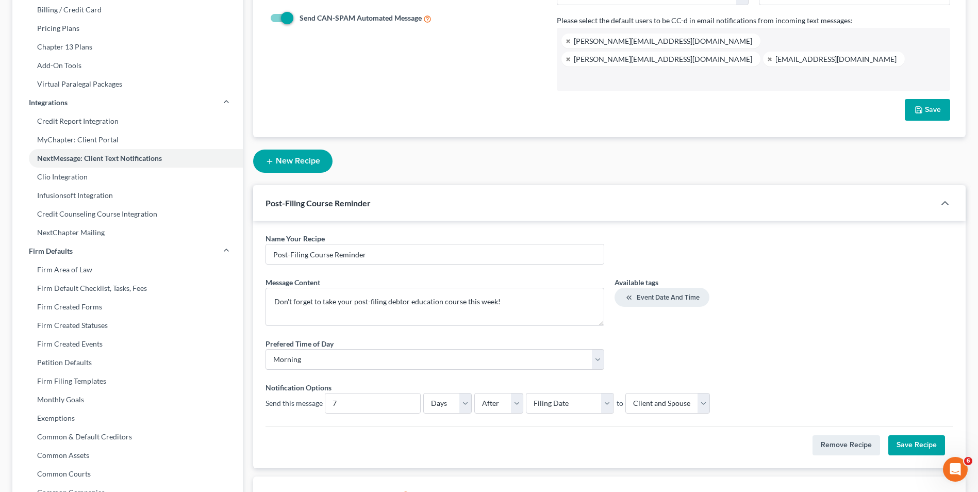
click at [780, 380] on button "Save Recipe" at bounding box center [917, 445] width 57 height 21
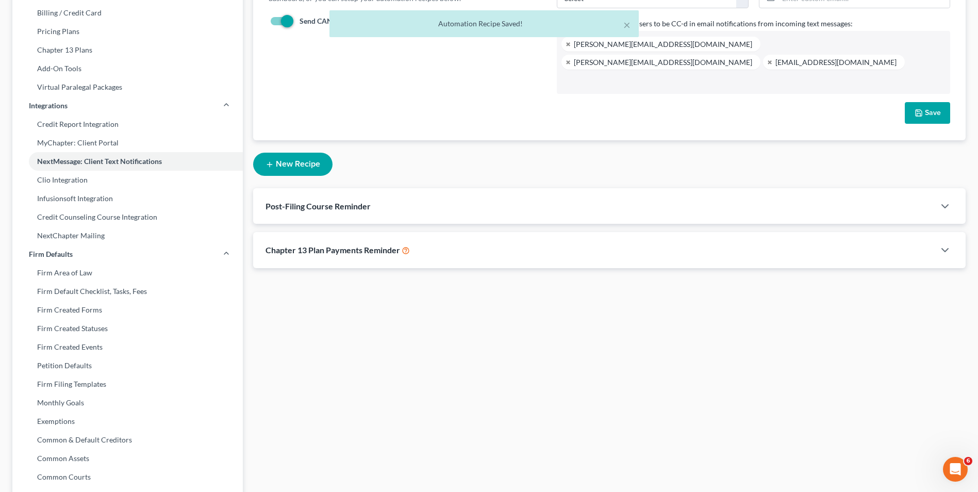
scroll to position [0, 0]
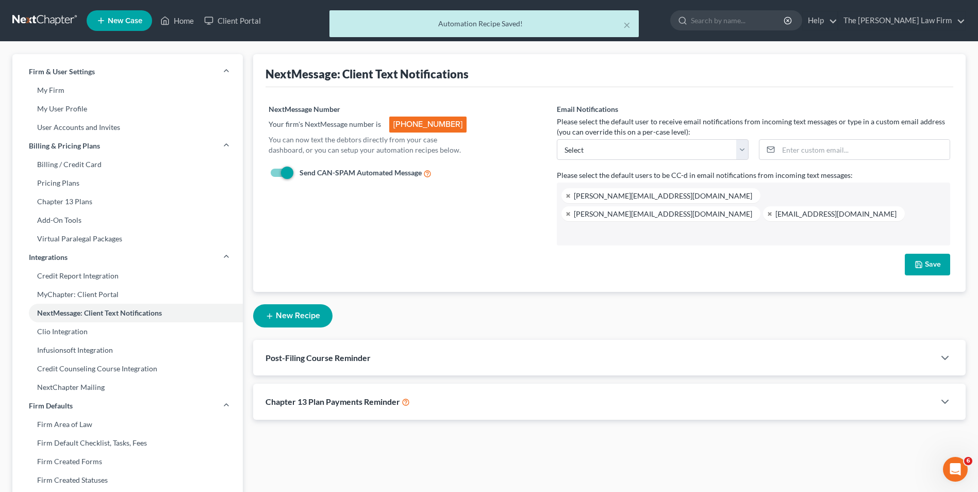
click at [180, 16] on div "× Automation Recipe Saved!" at bounding box center [484, 26] width 978 height 32
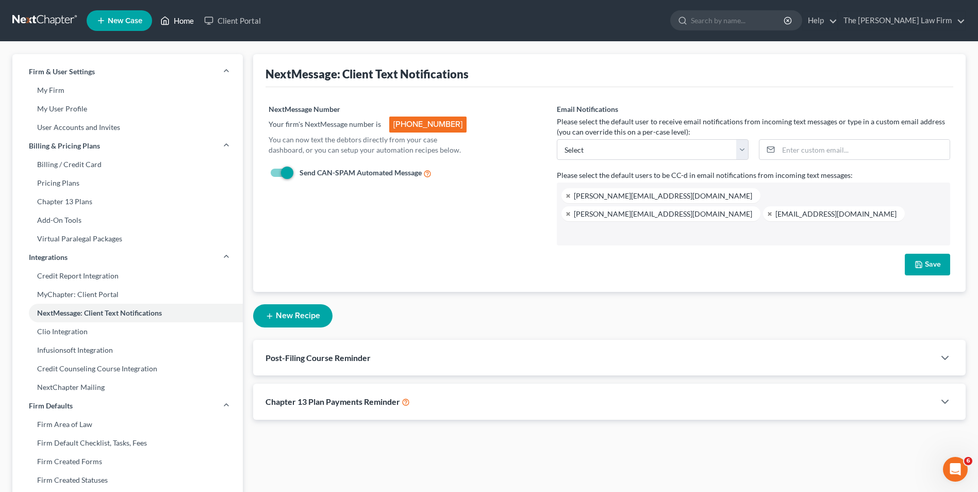
click at [189, 22] on link "Home" at bounding box center [177, 20] width 44 height 19
